Goal: Transaction & Acquisition: Book appointment/travel/reservation

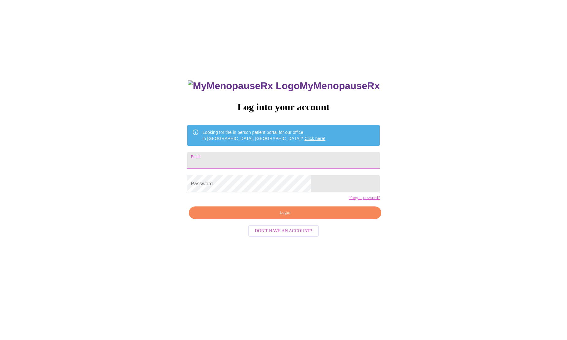
click at [244, 155] on input "Email" at bounding box center [283, 160] width 192 height 17
type input "[EMAIL_ADDRESS][DOMAIN_NAME]"
click at [282, 219] on button "Login" at bounding box center [285, 212] width 192 height 13
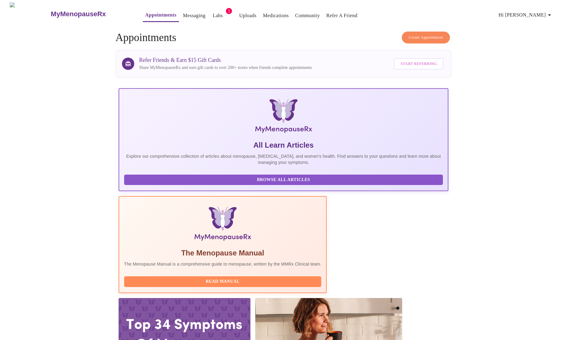
click at [432, 34] on span "Create Appointment" at bounding box center [426, 37] width 34 height 7
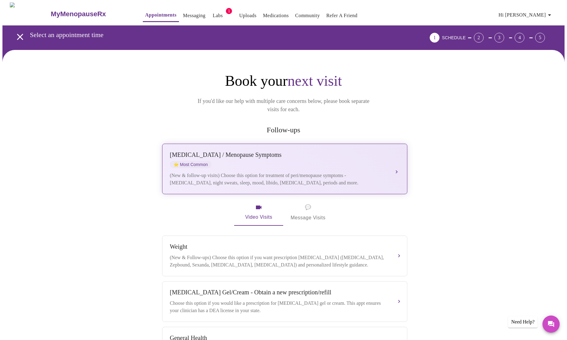
click at [331, 156] on div "[MEDICAL_DATA] / Menopause Symptoms ⭐ Most Common" at bounding box center [278, 159] width 217 height 17
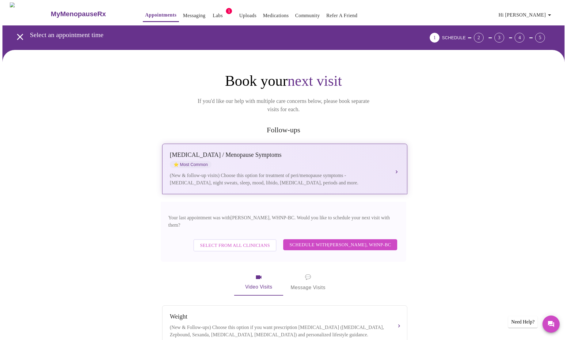
click at [331, 156] on div "[MEDICAL_DATA] / Menopause Symptoms ⭐ Most Common" at bounding box center [278, 159] width 217 height 17
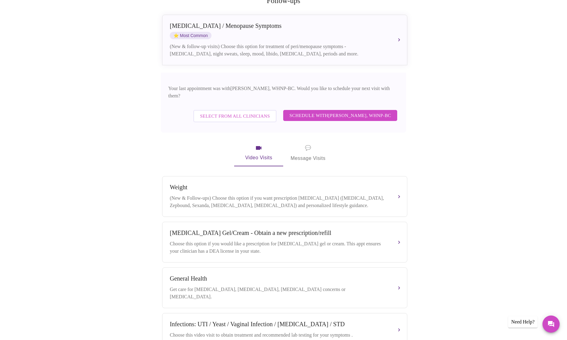
scroll to position [130, 0]
click at [312, 143] on span "💬 Message Visits" at bounding box center [307, 152] width 35 height 19
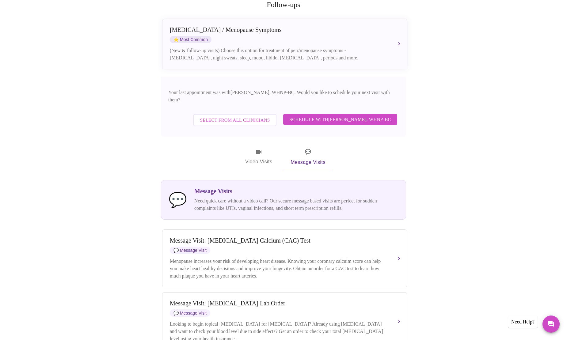
scroll to position [84, 0]
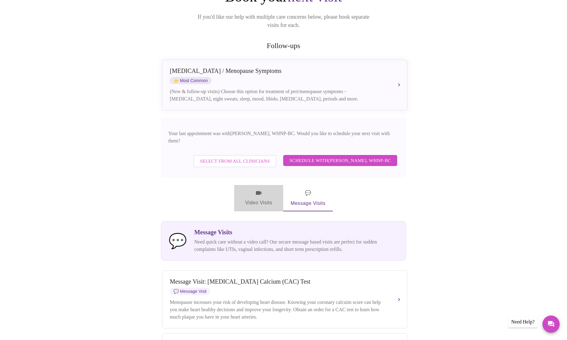
click at [261, 189] on icon "button" at bounding box center [258, 192] width 7 height 7
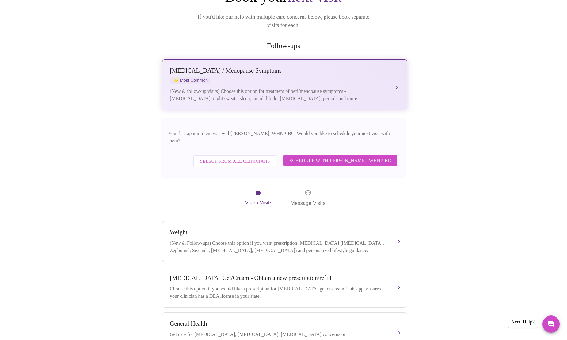
click at [353, 88] on div "(New & follow-up visits) Choose this option for treatment of peri/menopause sym…" at bounding box center [278, 95] width 217 height 15
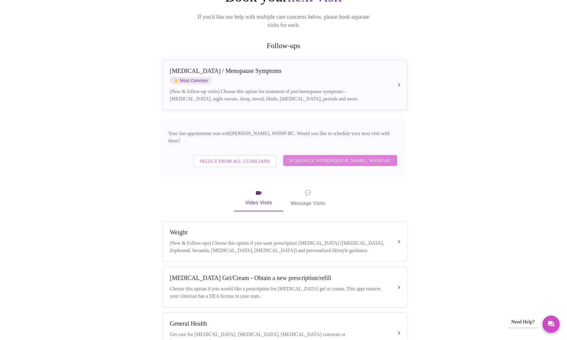
click at [378, 157] on span "Schedule with [PERSON_NAME], WHNP-BC" at bounding box center [340, 161] width 102 height 8
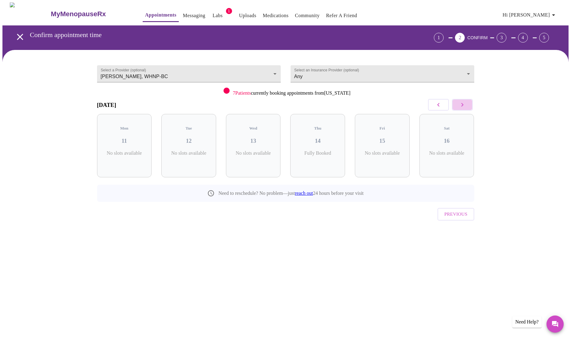
click at [465, 103] on icon "button" at bounding box center [462, 104] width 7 height 7
click at [441, 105] on icon "button" at bounding box center [438, 104] width 7 height 7
click at [254, 157] on span "( 2 Total)" at bounding box center [256, 159] width 14 height 5
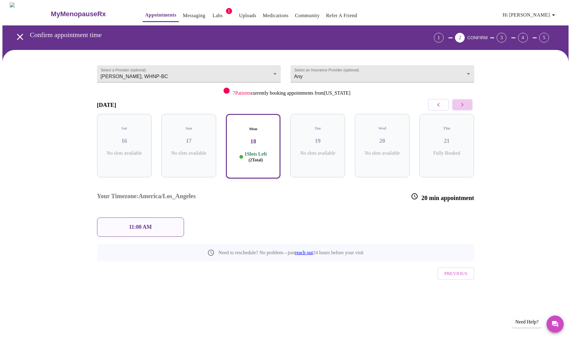
click at [458, 103] on button "button" at bounding box center [462, 105] width 21 height 12
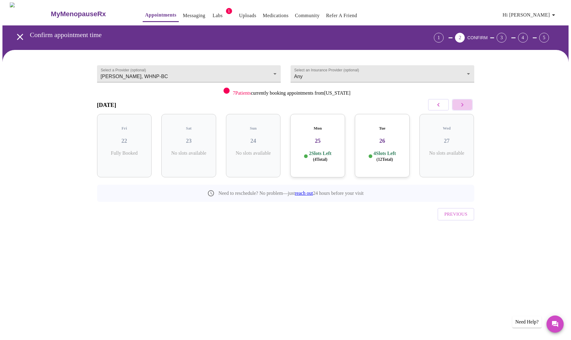
click at [458, 103] on button "button" at bounding box center [462, 105] width 21 height 12
click at [441, 105] on icon "button" at bounding box center [438, 104] width 7 height 7
click at [376, 75] on body "MyMenopauseRx Appointments Messaging Labs 1 Uploads Medications Community Refer…" at bounding box center [285, 126] width 566 height 249
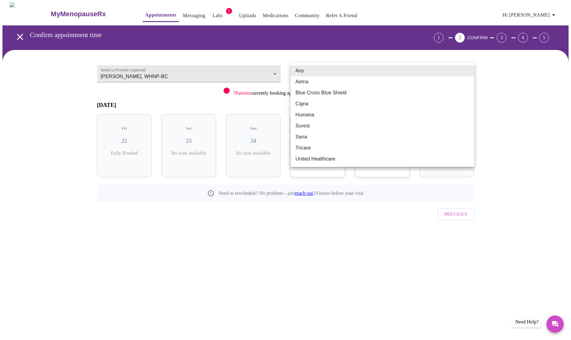
click at [363, 89] on li "Blue Cross Blue Shield" at bounding box center [383, 92] width 184 height 11
type input "Blue Cross Blue Shield"
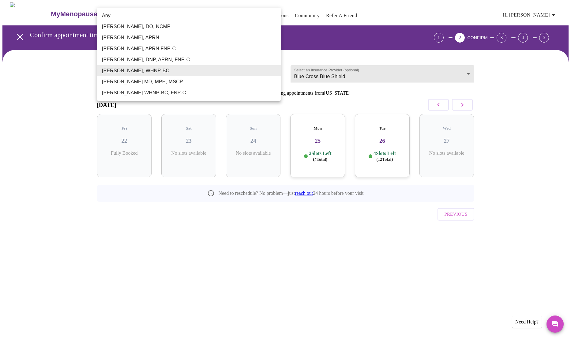
click at [222, 74] on body "MyMenopauseRx Appointments Messaging Labs 1 Uploads Medications Community Refer…" at bounding box center [285, 126] width 566 height 249
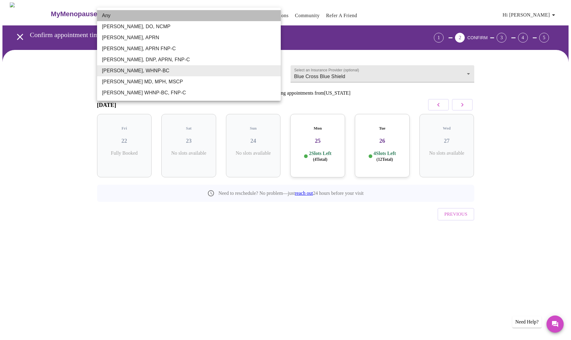
click at [176, 15] on li "Any" at bounding box center [189, 15] width 184 height 11
type input "Any"
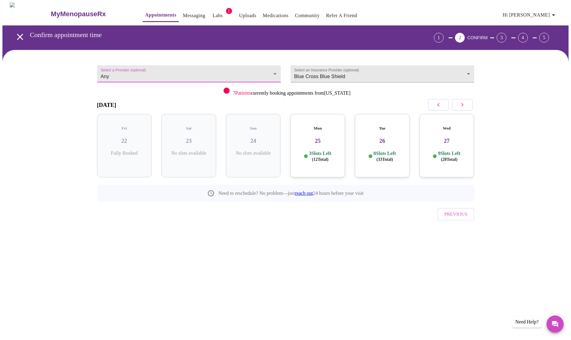
click at [441, 102] on icon "button" at bounding box center [438, 104] width 7 height 7
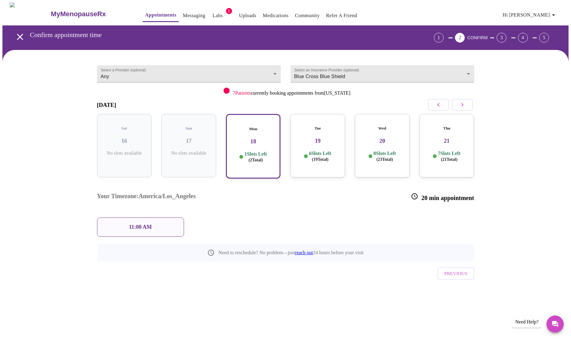
click at [441, 102] on icon "button" at bounding box center [438, 104] width 7 height 7
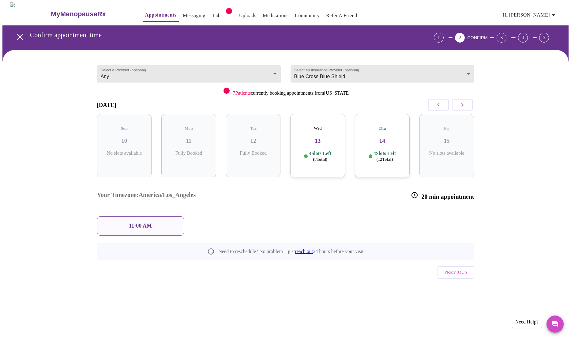
click at [439, 104] on icon "button" at bounding box center [438, 105] width 2 height 4
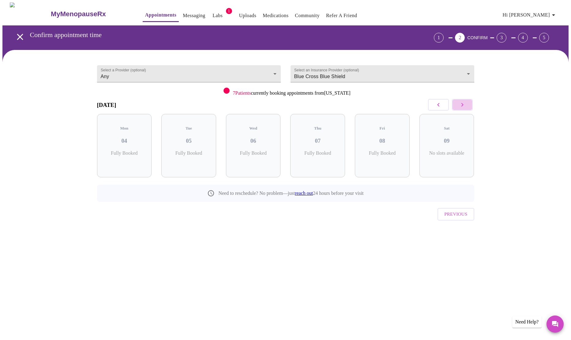
click at [470, 105] on button "button" at bounding box center [462, 105] width 21 height 12
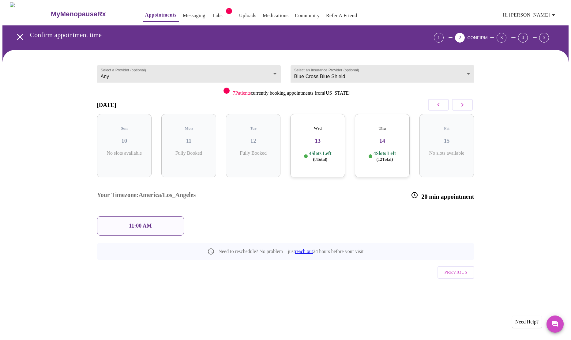
click at [331, 126] on h5 "Wed" at bounding box center [317, 128] width 45 height 5
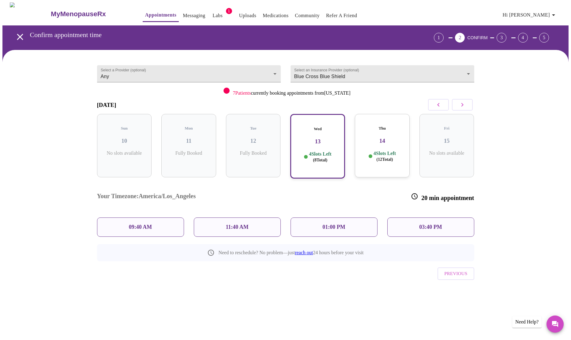
click at [368, 138] on h3 "14" at bounding box center [382, 141] width 45 height 7
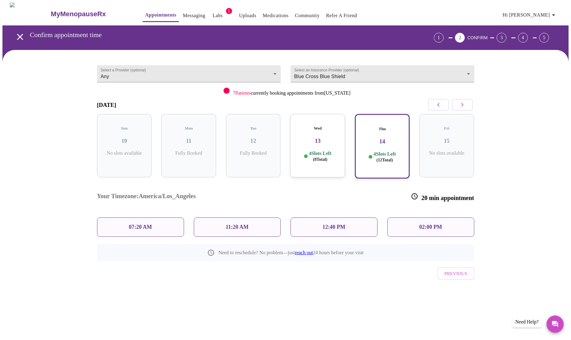
click at [460, 106] on icon "button" at bounding box center [462, 104] width 7 height 7
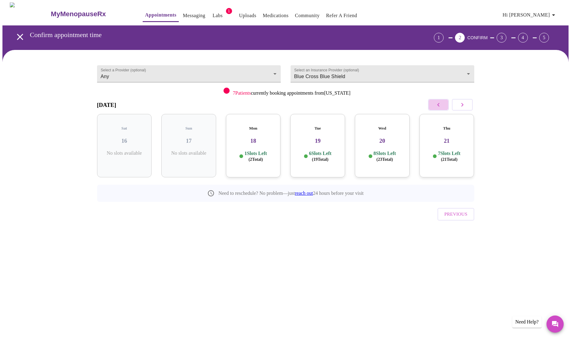
click at [436, 106] on icon "button" at bounding box center [438, 104] width 7 height 7
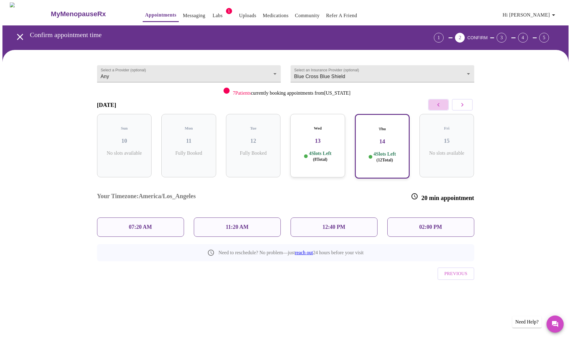
click at [436, 106] on icon "button" at bounding box center [438, 104] width 7 height 7
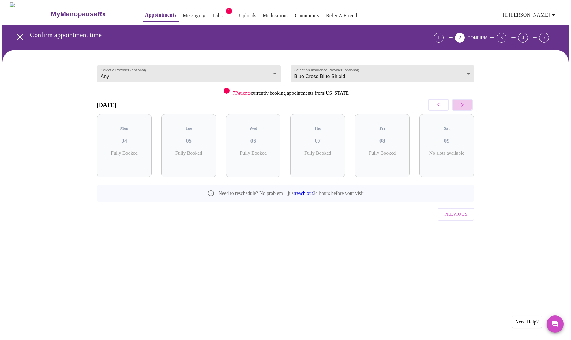
click at [463, 105] on icon "button" at bounding box center [462, 104] width 7 height 7
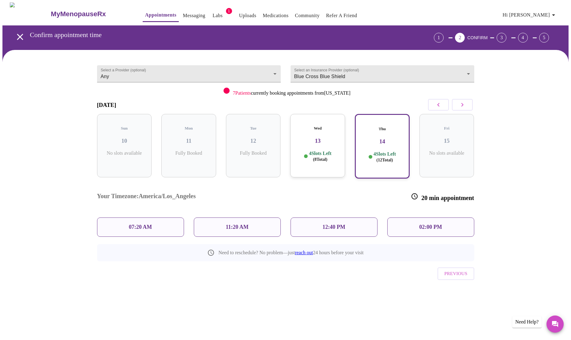
click at [338, 138] on h3 "13" at bounding box center [317, 141] width 45 height 7
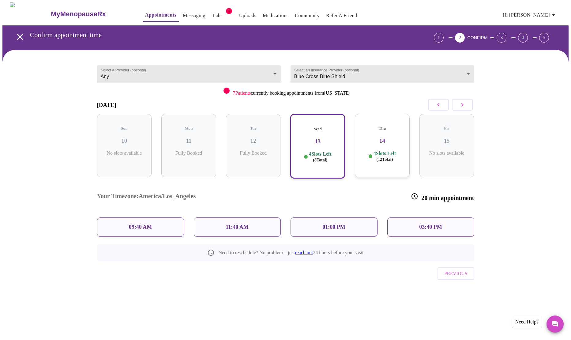
click at [356, 217] on div "01:00 PM" at bounding box center [334, 226] width 87 height 19
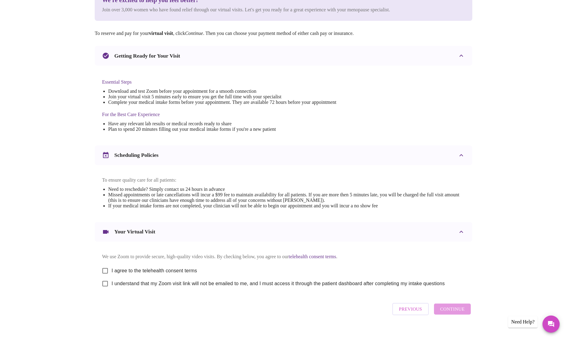
scroll to position [104, 0]
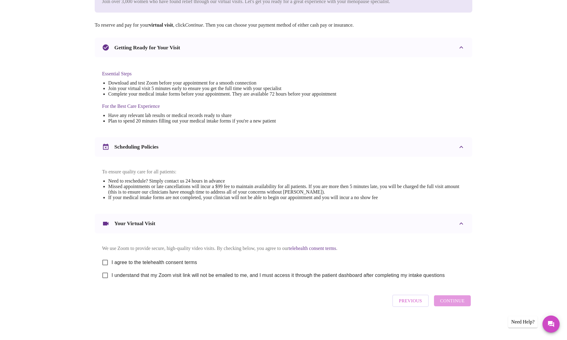
click at [106, 261] on input "I agree to the telehealth consent terms" at bounding box center [105, 262] width 13 height 13
checkbox input "true"
click at [104, 276] on input "I understand that my Zoom visit link will not be emailed to me, and I must acce…" at bounding box center [105, 275] width 13 height 13
checkbox input "true"
click at [449, 303] on span "Continue" at bounding box center [452, 301] width 25 height 8
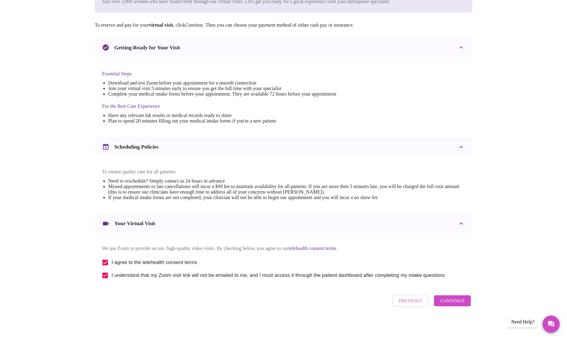
scroll to position [0, 0]
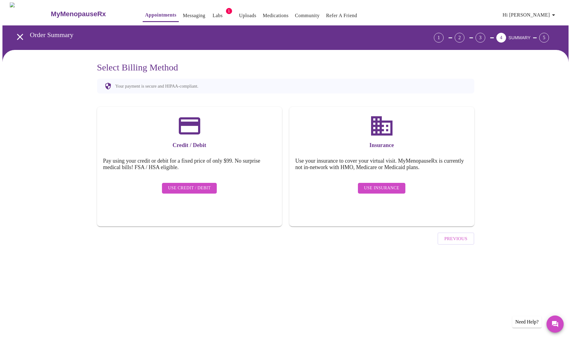
click at [372, 184] on span "Use Insurance" at bounding box center [381, 188] width 35 height 8
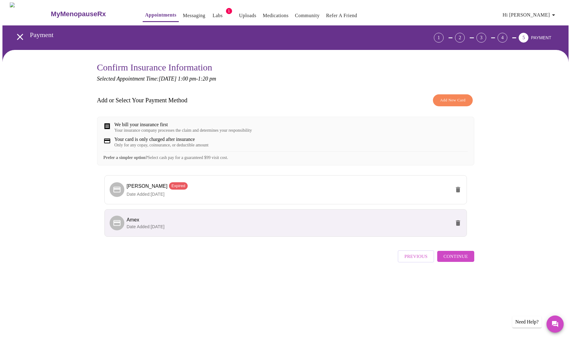
click at [462, 260] on span "Continue" at bounding box center [456, 256] width 25 height 8
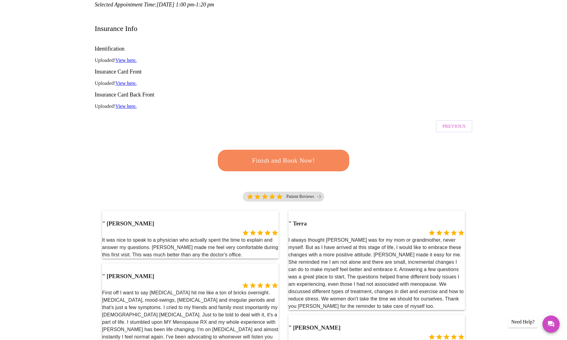
scroll to position [128, 0]
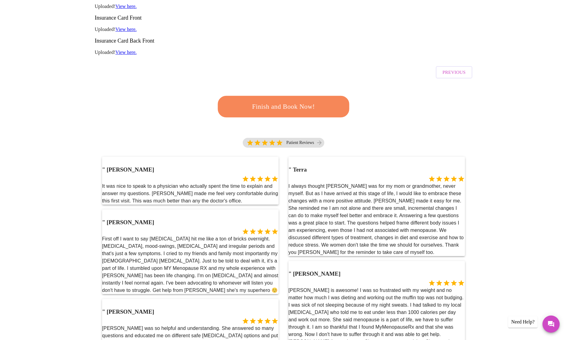
click at [310, 101] on span "Finish and Book Now!" at bounding box center [283, 106] width 113 height 11
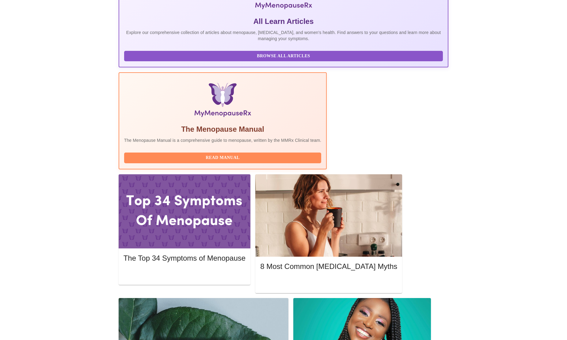
scroll to position [131, 0]
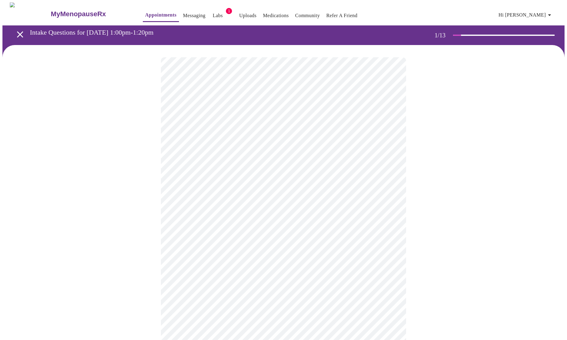
click at [375, 136] on body "MyMenopauseRx Appointments Messaging Labs 1 Uploads Medications Community Refer…" at bounding box center [283, 281] width 562 height 559
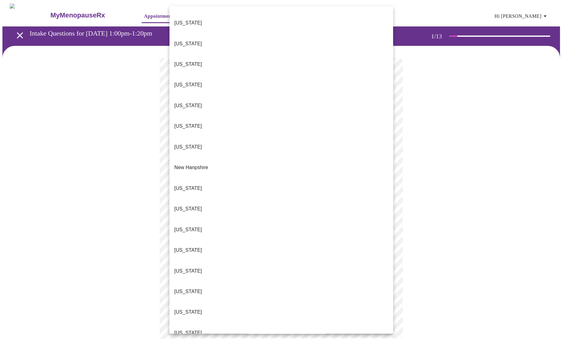
scroll to position [471, 0]
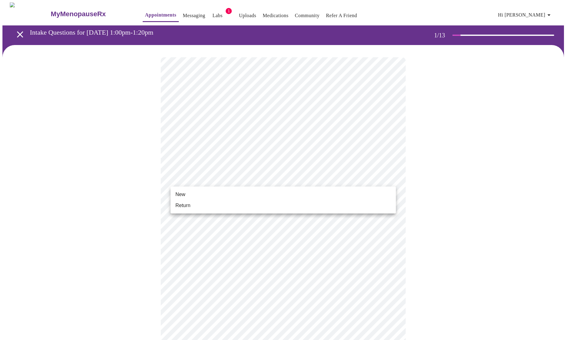
click at [320, 178] on body "MyMenopauseRx Appointments Messaging Labs 1 Uploads Medications Community Refer…" at bounding box center [285, 279] width 566 height 555
click at [306, 202] on li "Return" at bounding box center [283, 205] width 225 height 11
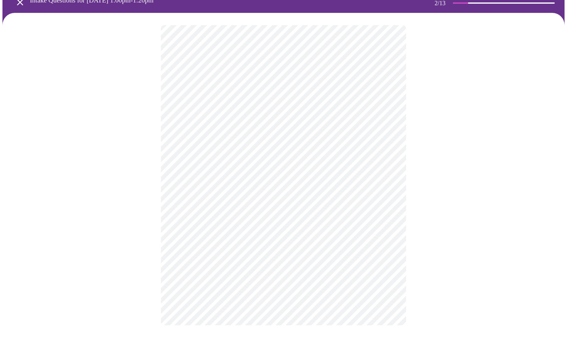
scroll to position [0, 0]
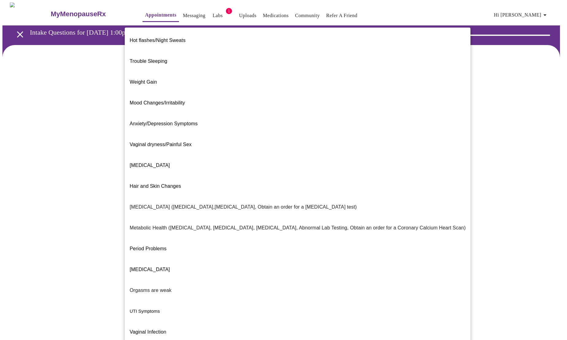
click at [347, 130] on body "MyMenopauseRx Appointments Messaging Labs 1 Uploads Medications Community Refer…" at bounding box center [283, 185] width 562 height 367
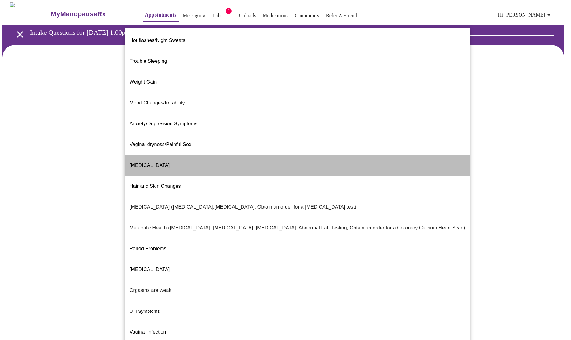
click at [333, 155] on li "[MEDICAL_DATA]" at bounding box center [298, 165] width 346 height 21
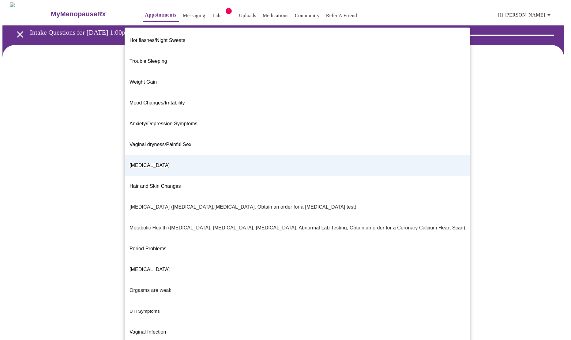
click at [389, 128] on body "MyMenopauseRx Appointments Messaging Labs 1 Uploads Medications Community Refer…" at bounding box center [285, 184] width 566 height 364
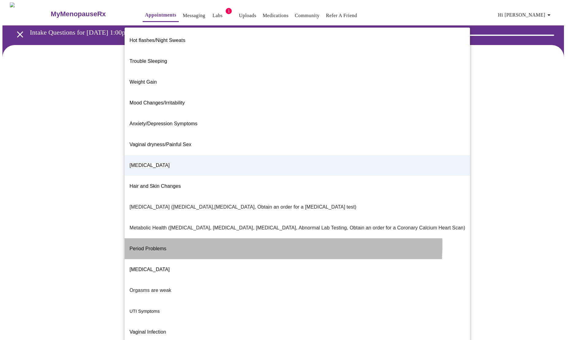
click at [205, 238] on li "Period Problems" at bounding box center [298, 248] width 346 height 21
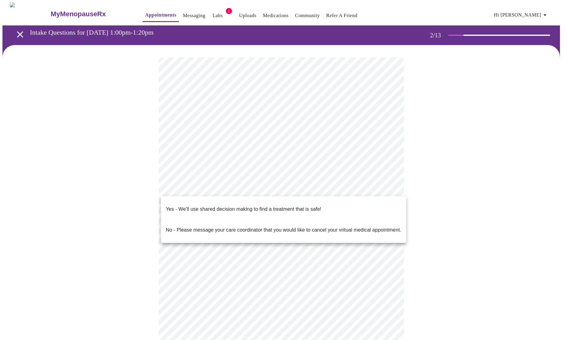
click at [275, 185] on body "MyMenopauseRx Appointments Messaging Labs 1 Uploads Medications Community Refer…" at bounding box center [283, 177] width 562 height 351
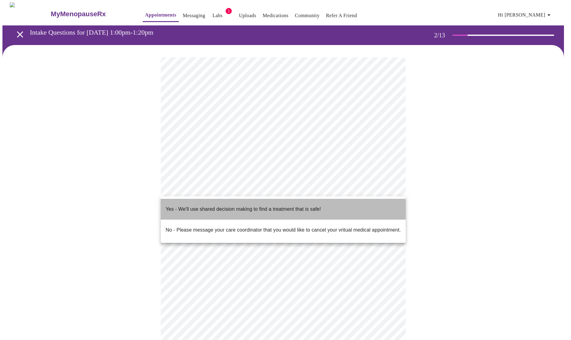
click at [265, 206] on p "Yes - We'll use shared decision making to find a treatment that is safe!" at bounding box center [243, 209] width 155 height 7
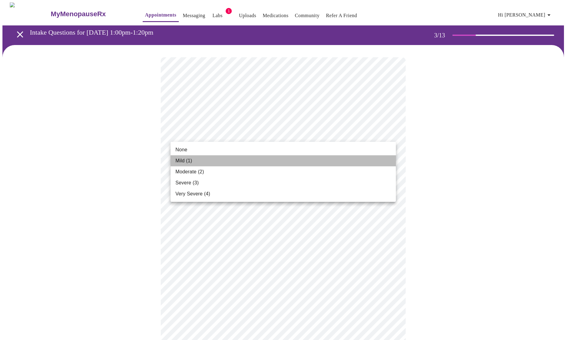
click at [337, 163] on li "Mild (1)" at bounding box center [283, 160] width 225 height 11
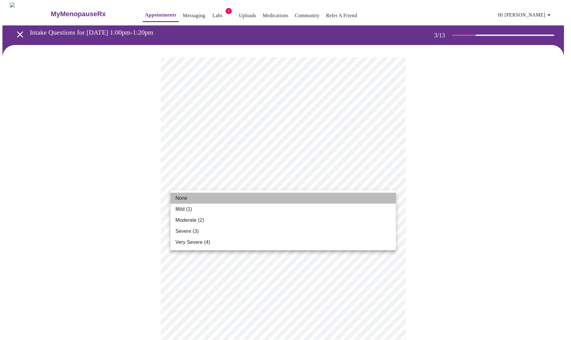
click at [316, 195] on li "None" at bounding box center [283, 198] width 225 height 11
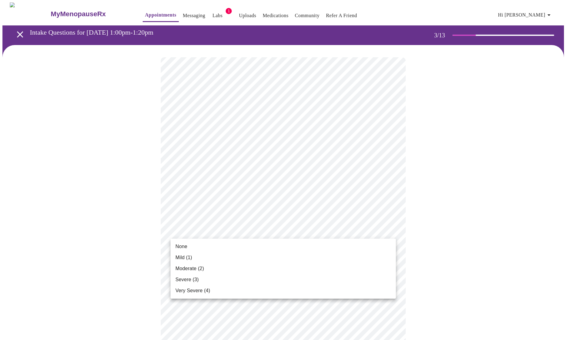
click at [298, 266] on li "Moderate (2)" at bounding box center [283, 268] width 225 height 11
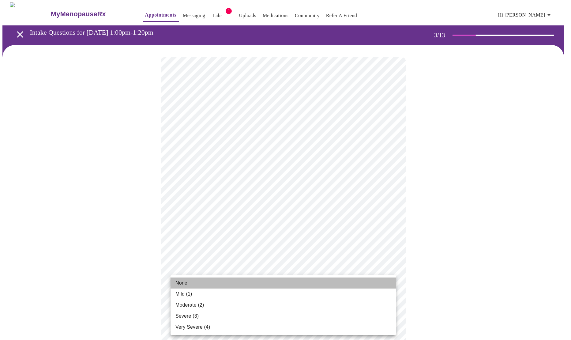
click at [266, 283] on li "None" at bounding box center [283, 283] width 225 height 11
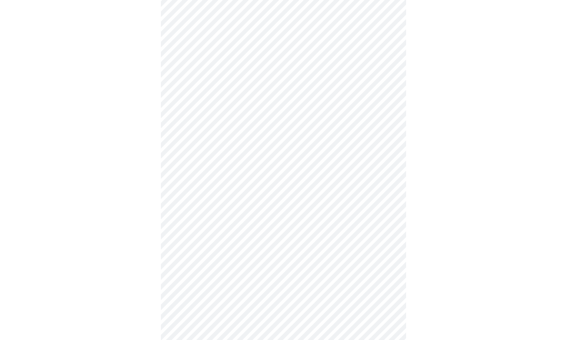
scroll to position [126, 0]
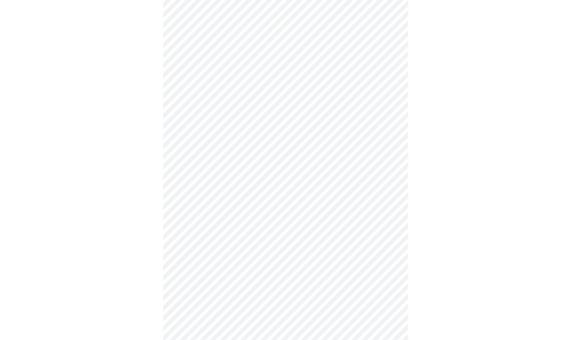
click at [307, 191] on body "MyMenopauseRx Appointments Messaging Labs 1 Uploads Medications Community Refer…" at bounding box center [285, 266] width 566 height 778
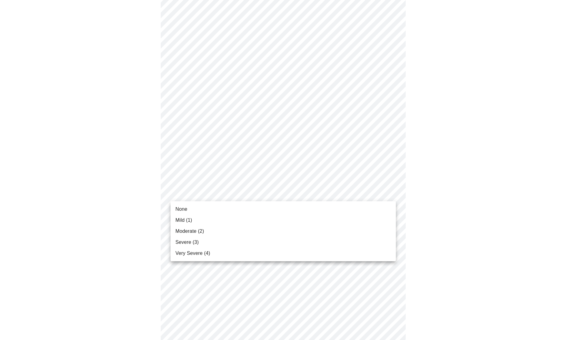
click at [269, 221] on li "Mild (1)" at bounding box center [283, 220] width 225 height 11
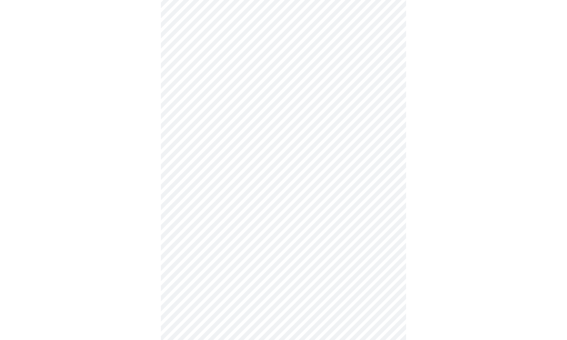
click at [262, 235] on body "MyMenopauseRx Appointments Messaging Labs 1 Uploads Medications Community Refer…" at bounding box center [283, 262] width 562 height 770
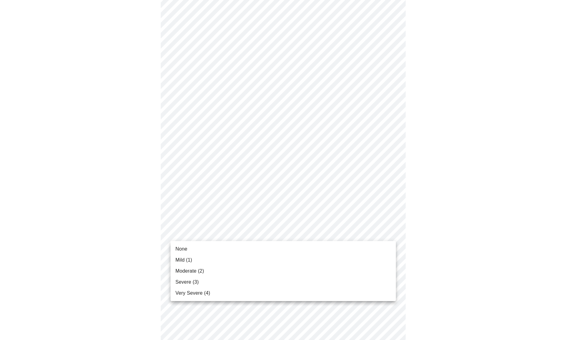
click at [248, 259] on li "Mild (1)" at bounding box center [283, 260] width 225 height 11
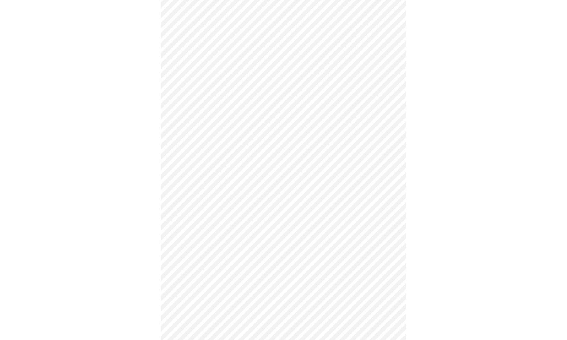
click at [253, 283] on body "MyMenopauseRx Appointments Messaging Labs 1 Uploads Medications Community Refer…" at bounding box center [283, 258] width 562 height 762
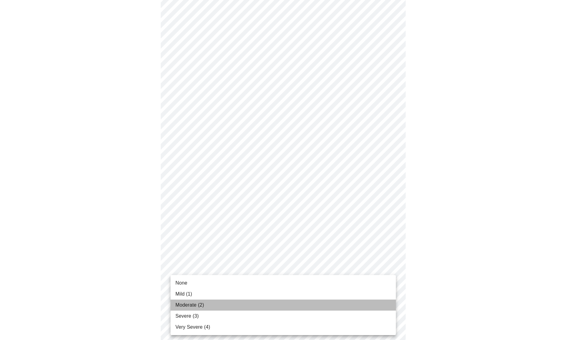
click at [240, 308] on li "Moderate (2)" at bounding box center [283, 305] width 225 height 11
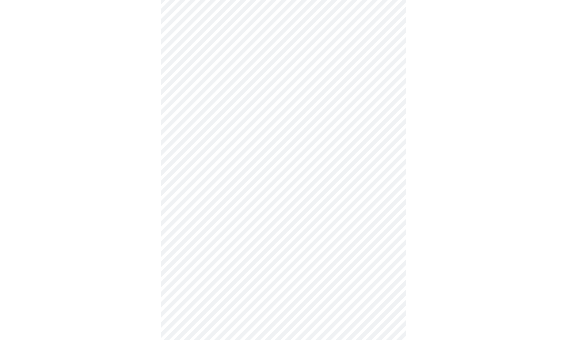
scroll to position [251, 0]
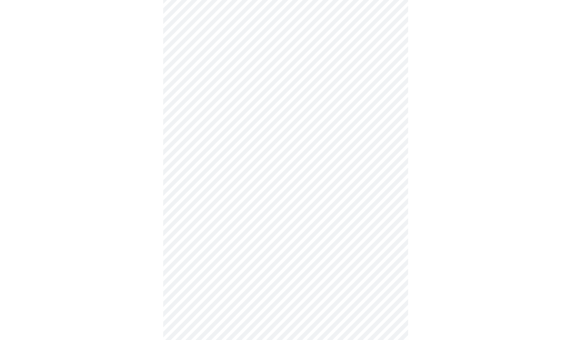
click at [273, 203] on body "MyMenopauseRx Appointments Messaging Labs 1 Uploads Medications Community Refer…" at bounding box center [285, 128] width 566 height 754
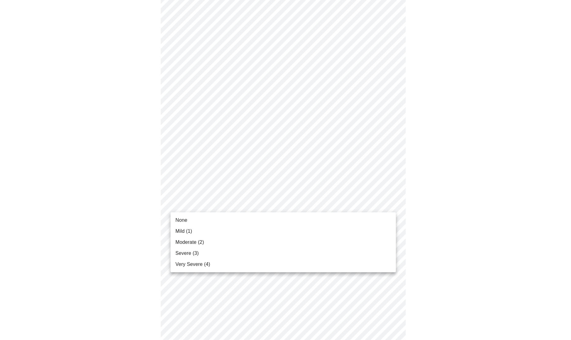
click at [237, 241] on li "Moderate (2)" at bounding box center [283, 242] width 225 height 11
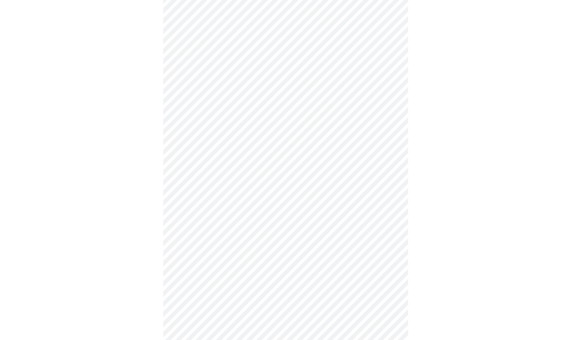
click at [239, 255] on body "MyMenopauseRx Appointments Messaging Labs 1 Uploads Medications Community Refer…" at bounding box center [285, 123] width 566 height 745
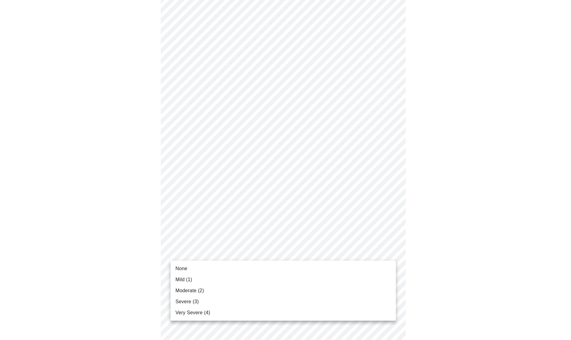
click at [231, 266] on li "None" at bounding box center [283, 268] width 225 height 11
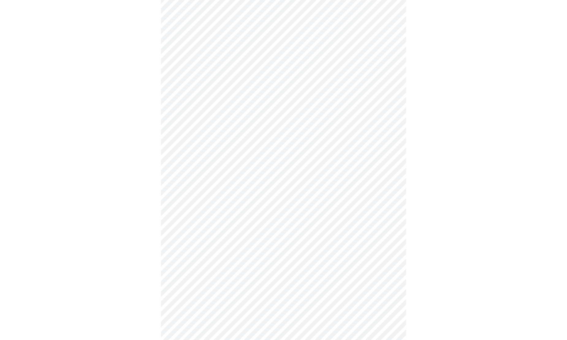
click at [236, 301] on body "MyMenopauseRx Appointments Messaging Labs 1 Uploads Medications Community Refer…" at bounding box center [283, 119] width 562 height 737
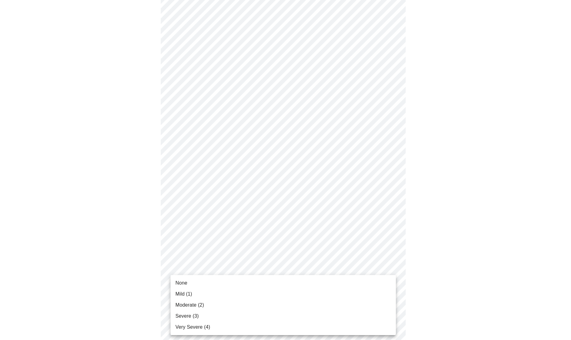
click at [231, 297] on li "Mild (1)" at bounding box center [283, 294] width 225 height 11
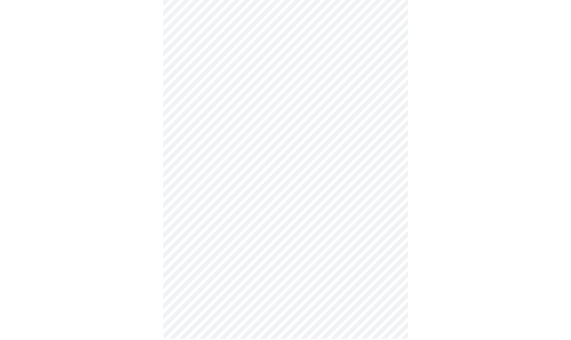
scroll to position [389, 0]
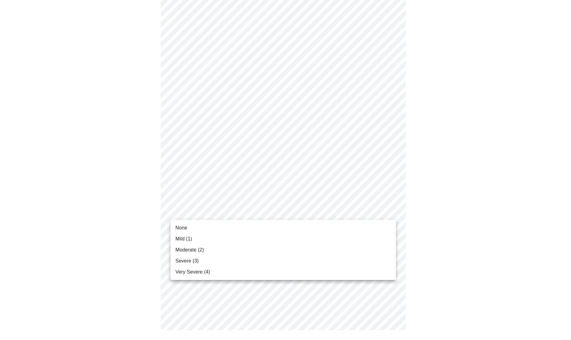
click at [230, 227] on li "None" at bounding box center [283, 227] width 225 height 11
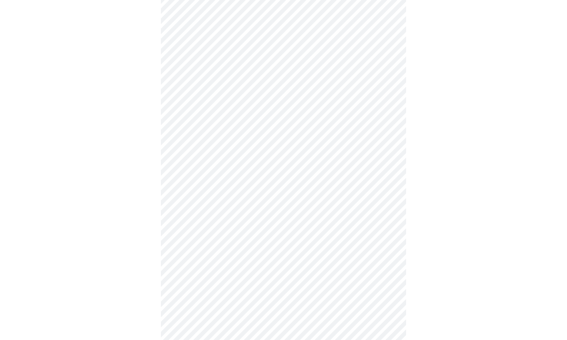
scroll to position [157, 0]
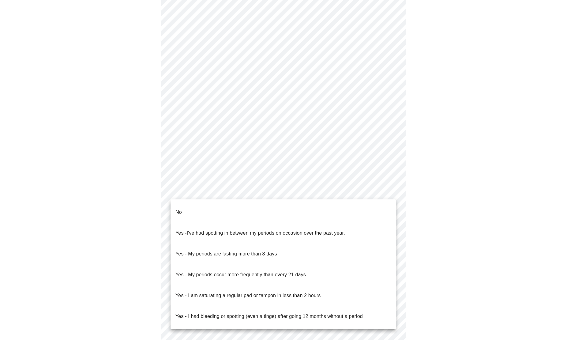
click at [250, 192] on body "MyMenopauseRx Appointments Messaging Labs 1 Uploads Medications Community Refer…" at bounding box center [285, 134] width 566 height 578
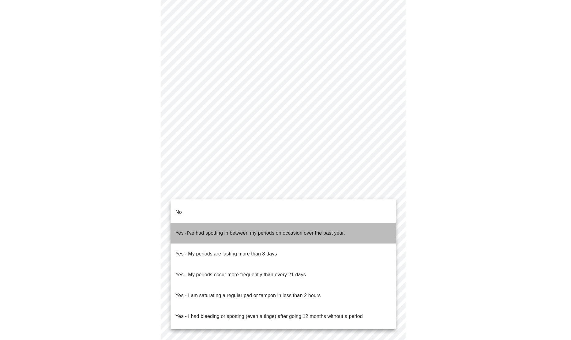
click at [239, 230] on span "I've had spotting in between my periods on occasion over the past year." at bounding box center [266, 232] width 158 height 5
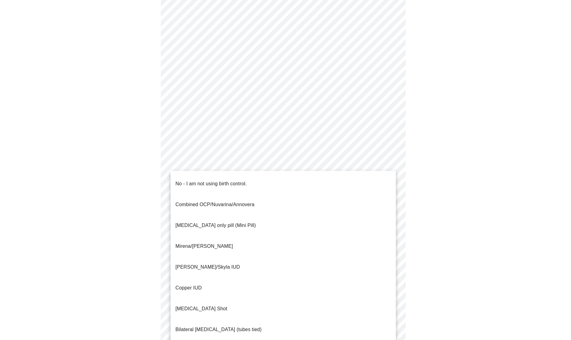
click at [236, 238] on body "MyMenopauseRx Appointments Messaging Labs 1 Uploads Medications Community Refer…" at bounding box center [285, 132] width 566 height 575
click at [238, 199] on span "Combined OCP/Nuvarina/Annovera" at bounding box center [215, 204] width 79 height 17
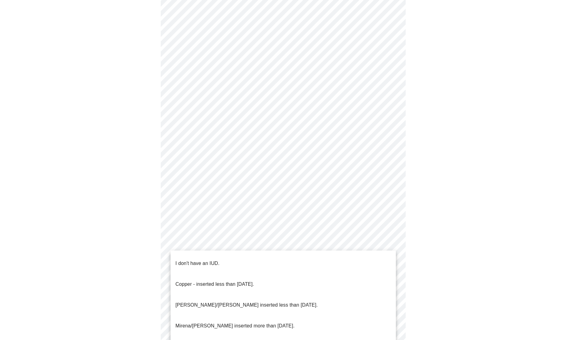
click at [262, 281] on body "MyMenopauseRx Appointments Messaging Labs 1 Uploads Medications Community Refer…" at bounding box center [285, 131] width 566 height 572
click at [254, 260] on li "I don't have an IUD." at bounding box center [283, 263] width 225 height 21
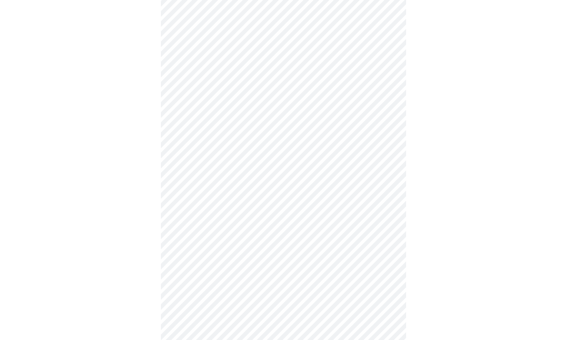
click at [239, 323] on body "MyMenopauseRx Appointments Messaging Labs 1 Uploads Medications Community Refer…" at bounding box center [283, 129] width 562 height 568
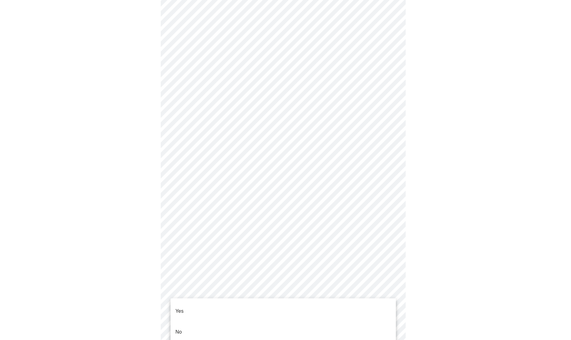
click at [234, 309] on li "Yes" at bounding box center [283, 311] width 225 height 21
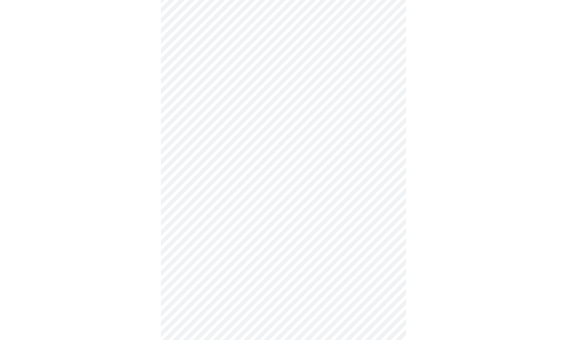
scroll to position [1508, 0]
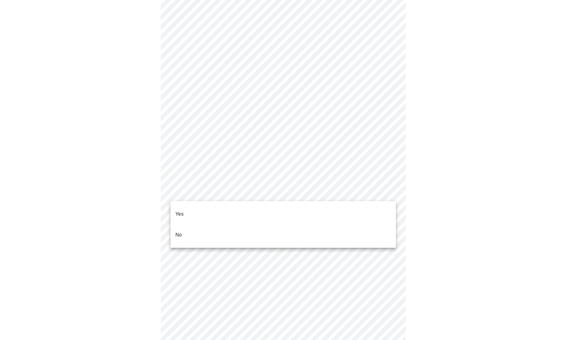
click at [218, 225] on li "No" at bounding box center [283, 235] width 225 height 21
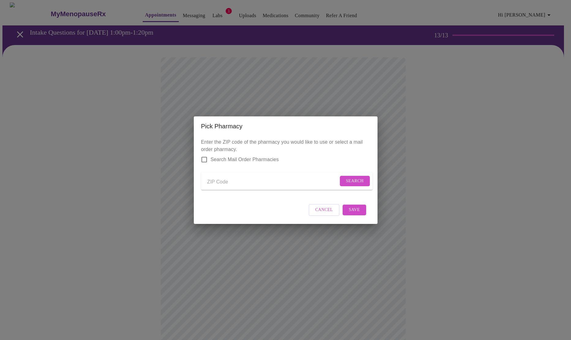
click at [205, 154] on input "Search Mail Order Pharmacies" at bounding box center [204, 159] width 13 height 13
checkbox input "true"
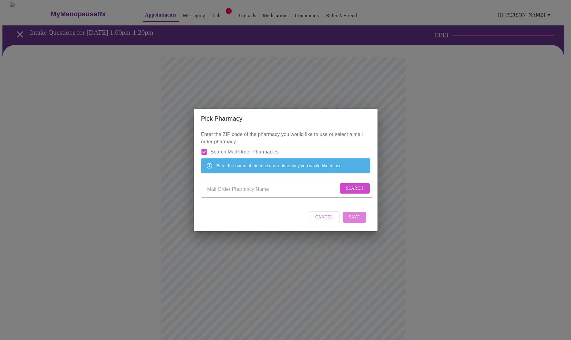
click at [354, 221] on span "Save" at bounding box center [354, 218] width 11 height 8
click at [356, 225] on div "Cancel" at bounding box center [285, 217] width 169 height 23
click at [262, 192] on input "Send a message to your care team" at bounding box center [272, 190] width 131 height 10
type input "express scripts"
click at [357, 187] on span "Search" at bounding box center [355, 189] width 18 height 8
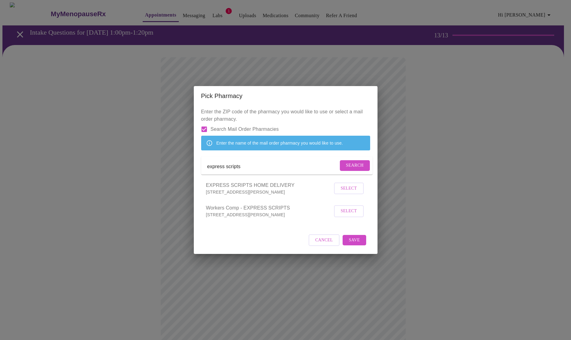
click at [351, 192] on span "Select" at bounding box center [349, 189] width 16 height 8
click at [360, 245] on button "Save" at bounding box center [354, 239] width 23 height 11
click at [338, 192] on span "Deselect" at bounding box center [346, 189] width 22 height 8
click at [353, 192] on span "Select" at bounding box center [349, 189] width 16 height 8
drag, startPoint x: 349, startPoint y: 241, endPoint x: 349, endPoint y: 247, distance: 6.2
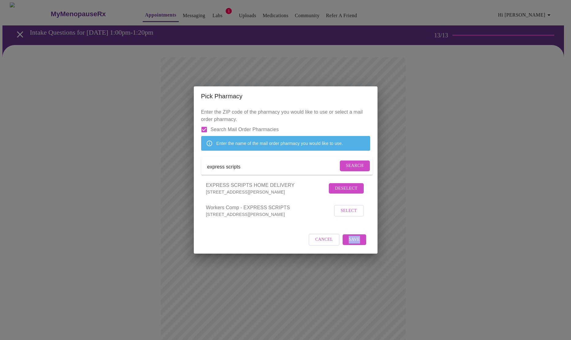
click at [349, 247] on div "Cancel Save" at bounding box center [285, 239] width 169 height 23
click at [355, 244] on span "Save" at bounding box center [354, 240] width 11 height 8
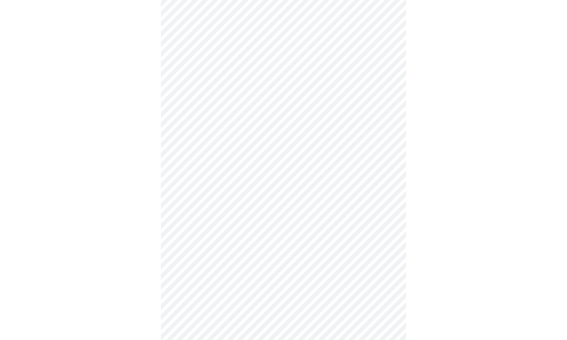
scroll to position [176, 0]
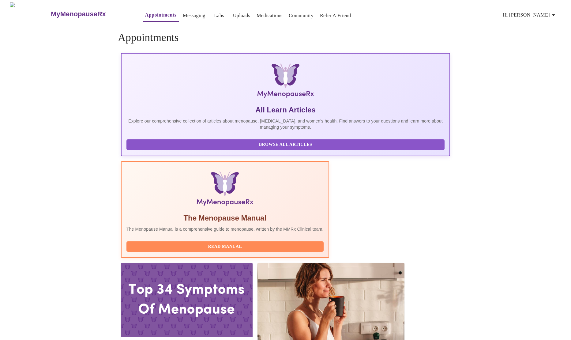
drag, startPoint x: 566, startPoint y: 204, endPoint x: 565, endPoint y: 215, distance: 11.1
click at [565, 215] on div "MyMenopauseRx Appointments Messaging Labs Uploads Medications Community Refer a…" at bounding box center [285, 337] width 566 height 671
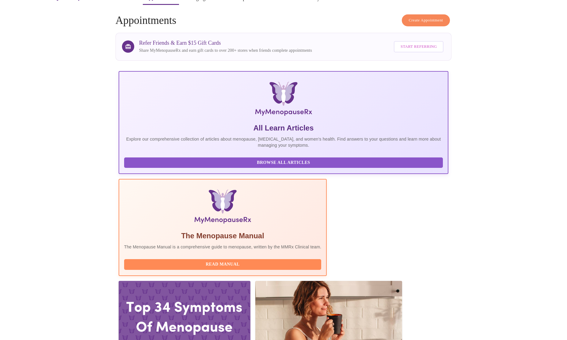
scroll to position [16, 0]
